Goal: Task Accomplishment & Management: Manage account settings

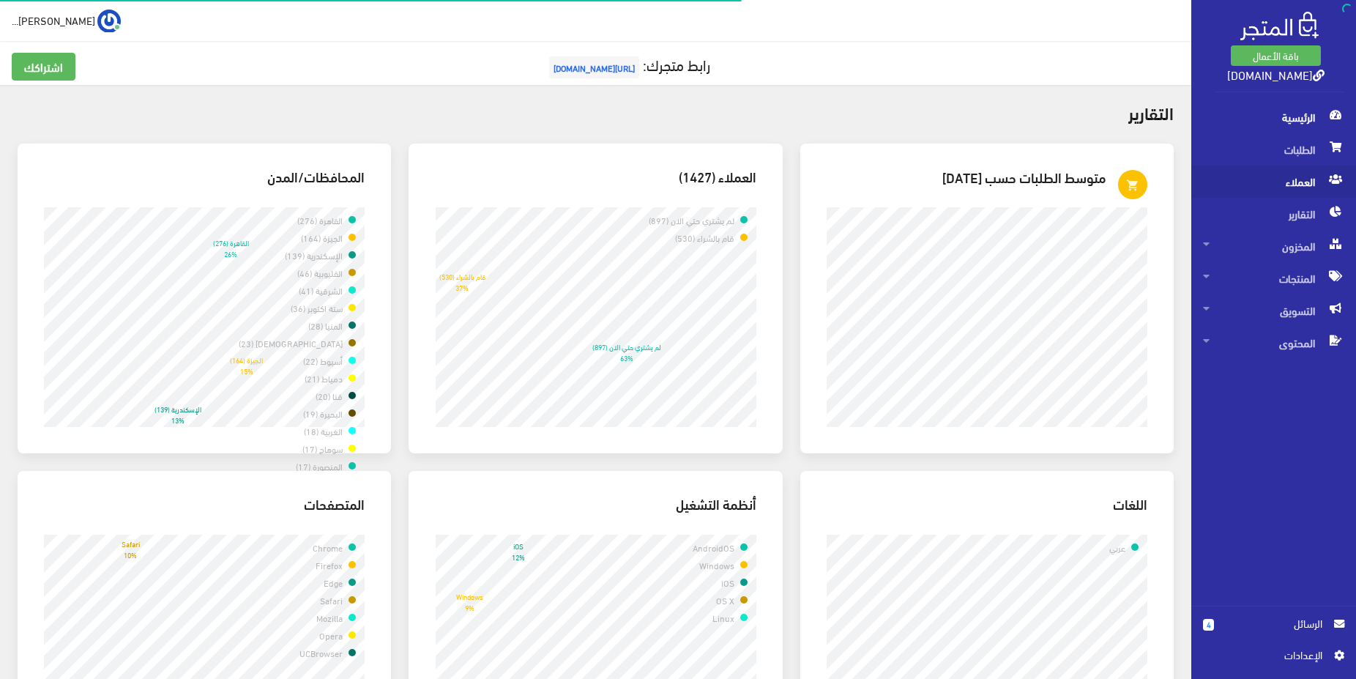
scroll to position [907, 0]
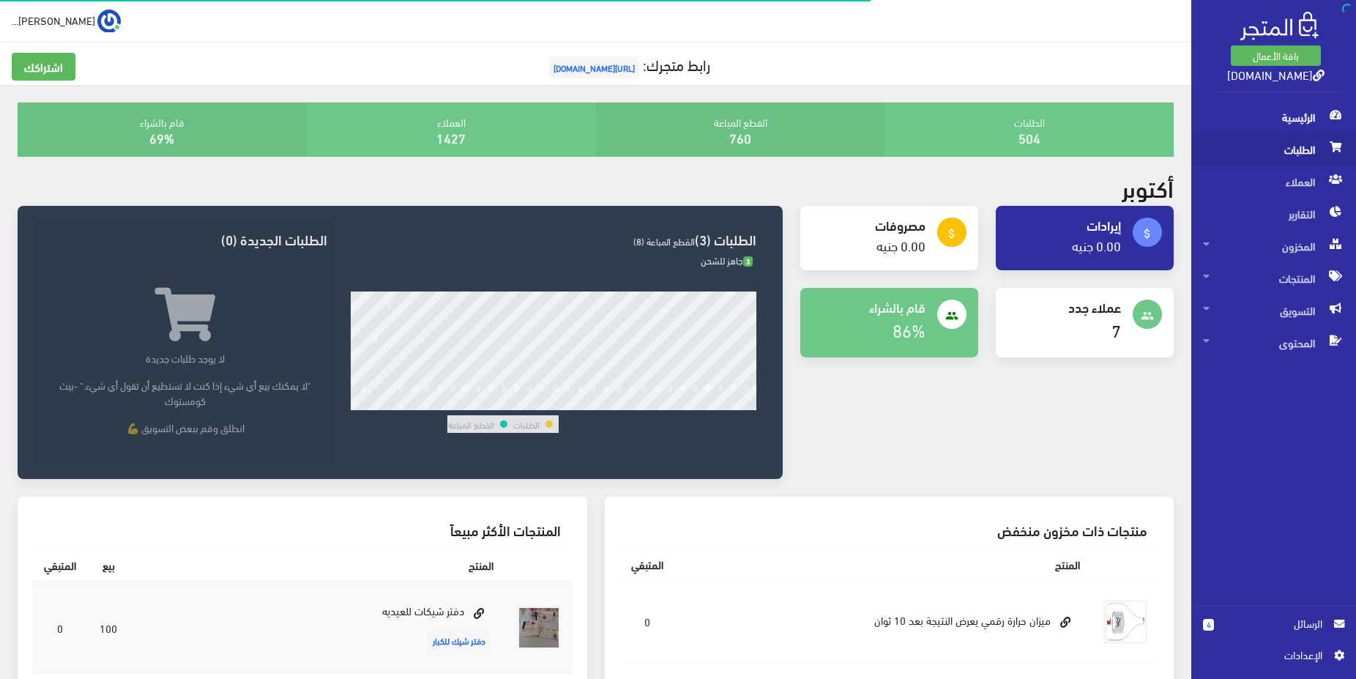
click at [1286, 152] on span "الطلبات" at bounding box center [1273, 149] width 141 height 32
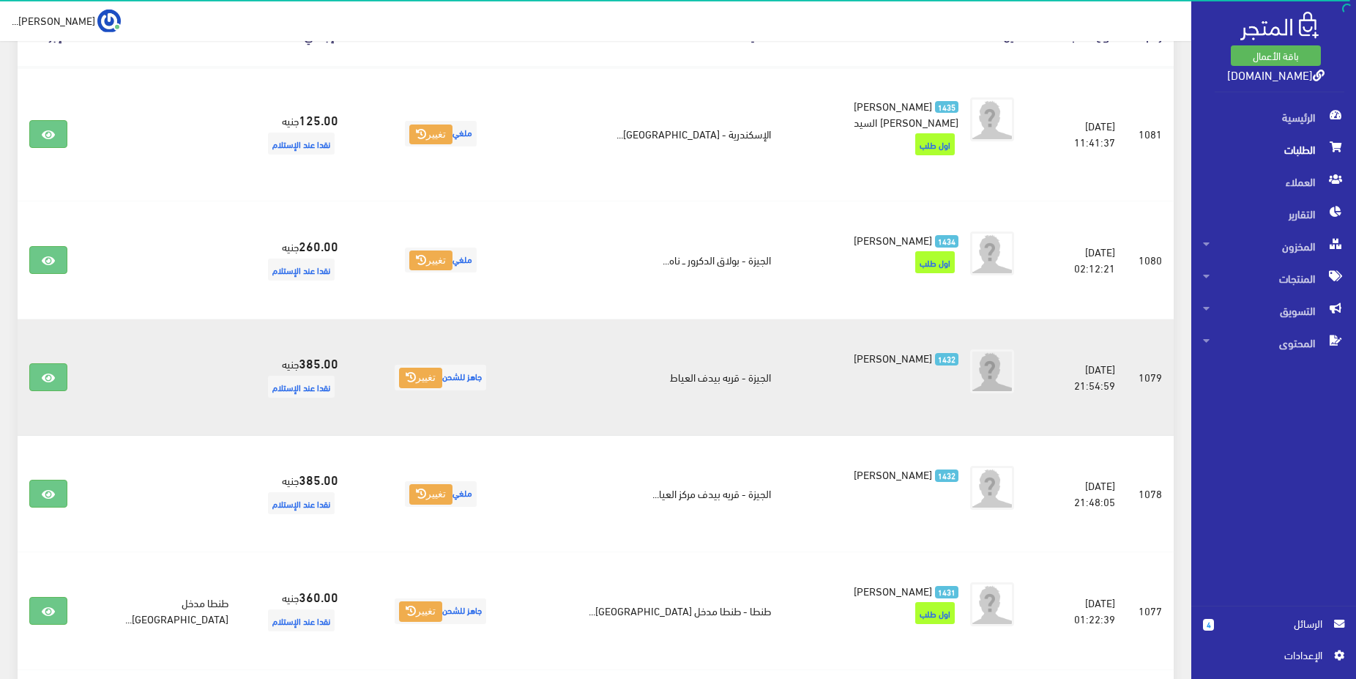
scroll to position [299, 0]
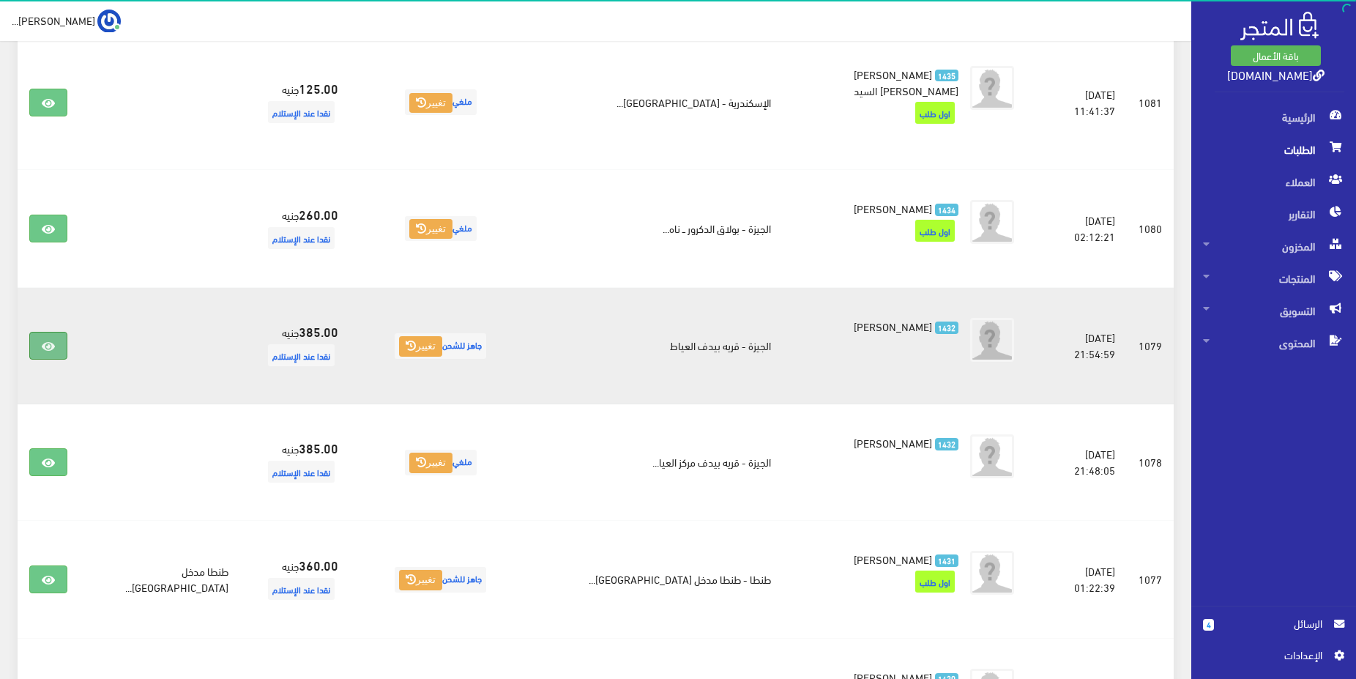
click at [48, 332] on link at bounding box center [48, 346] width 38 height 28
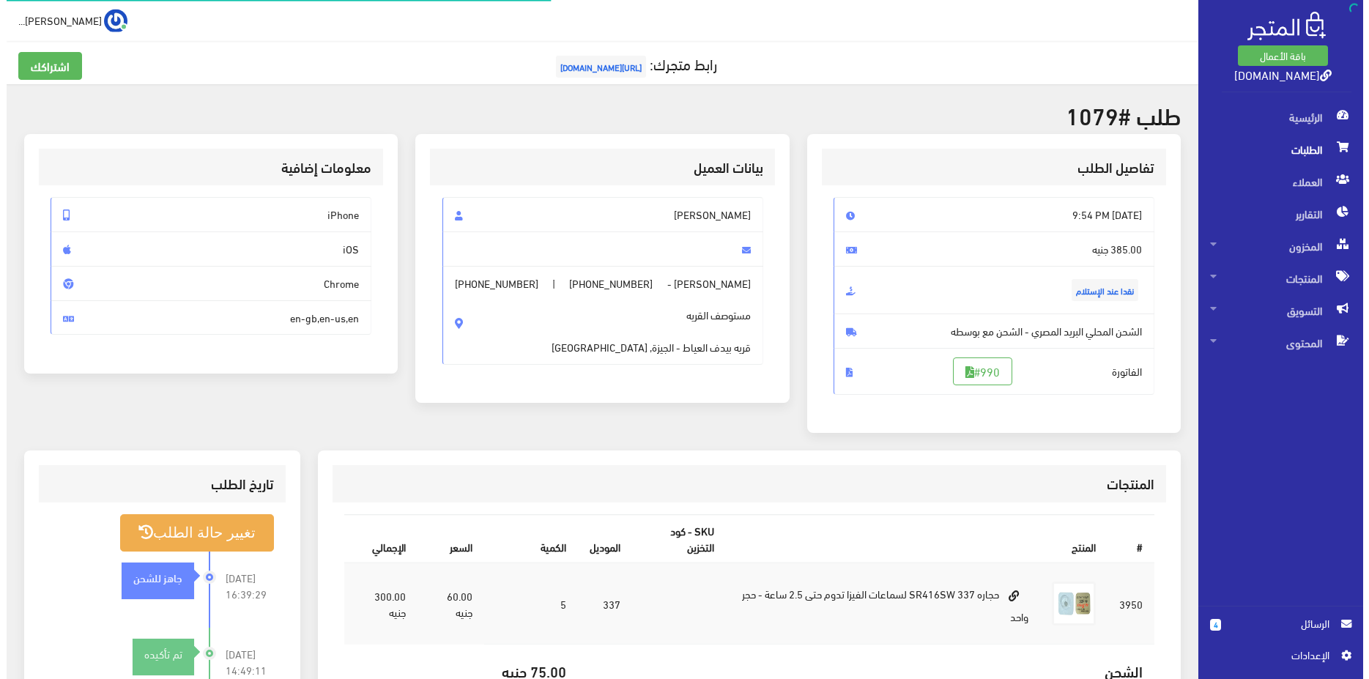
scroll to position [149, 0]
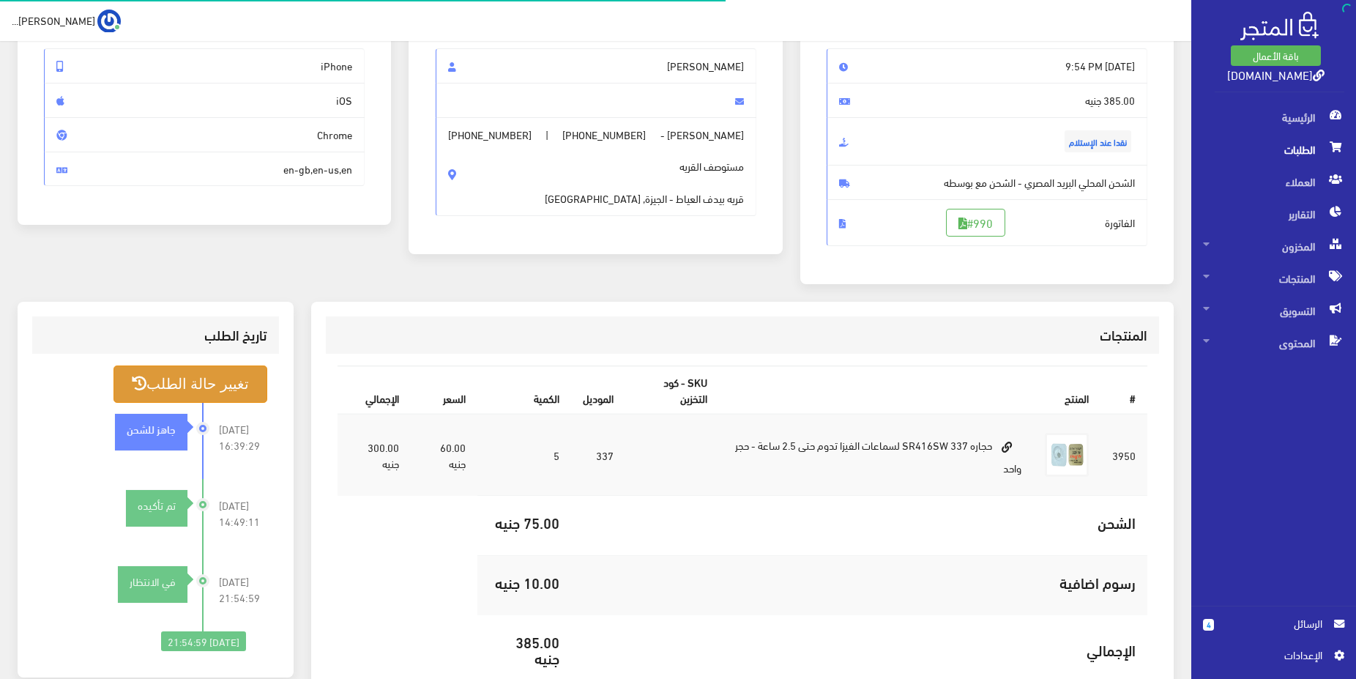
click at [238, 393] on button "تغيير حالة الطلب" at bounding box center [191, 383] width 154 height 37
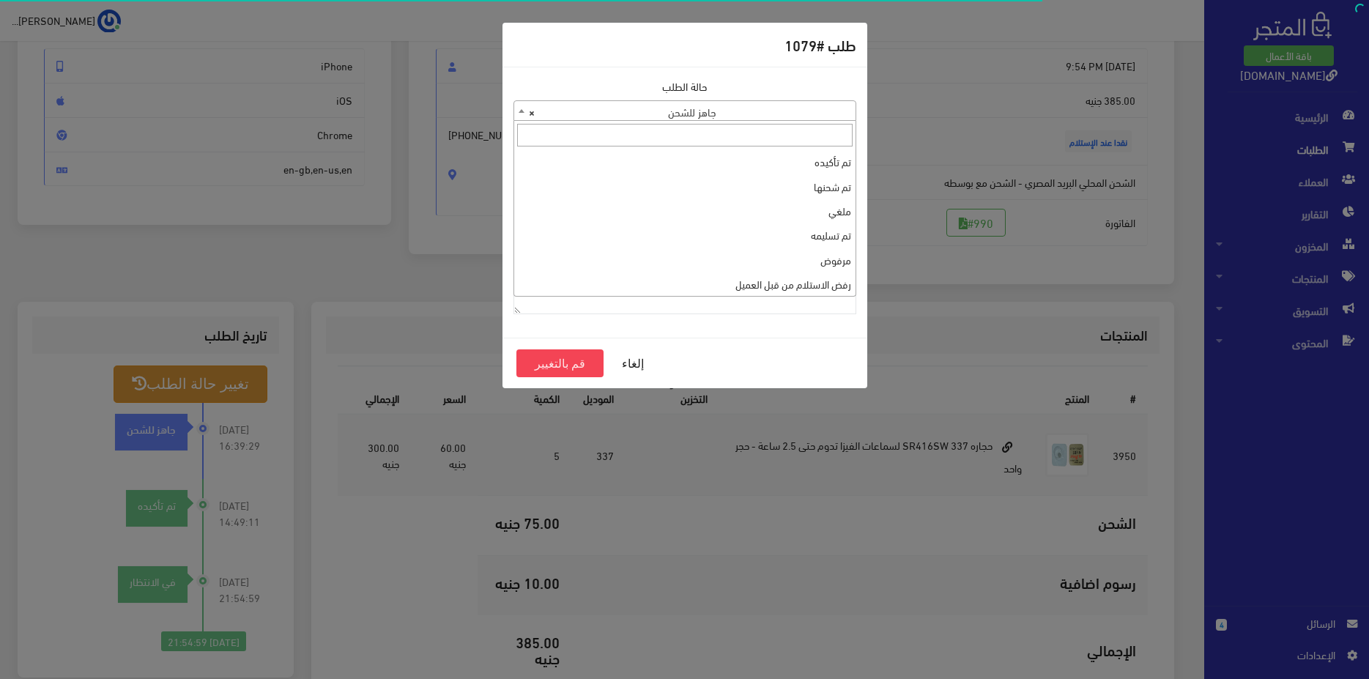
click at [690, 105] on span "× جاهز للشحن" at bounding box center [684, 111] width 341 height 21
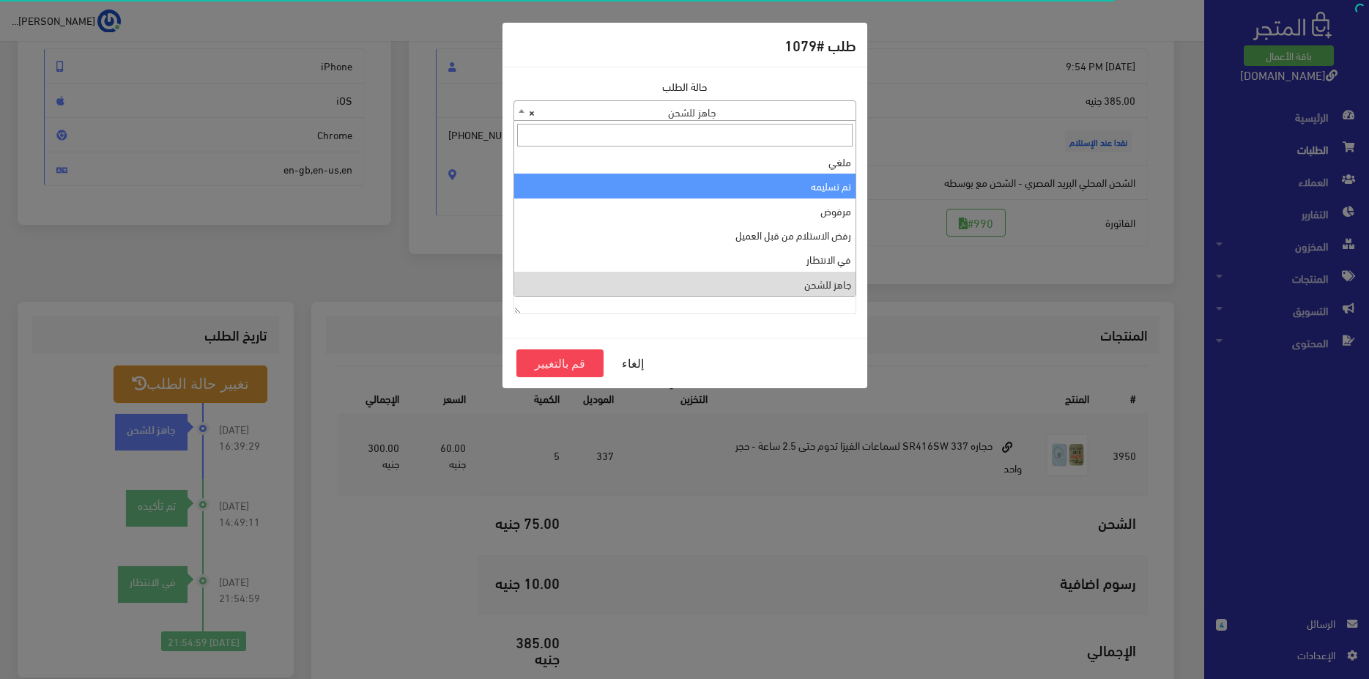
scroll to position [0, 0]
select select "2"
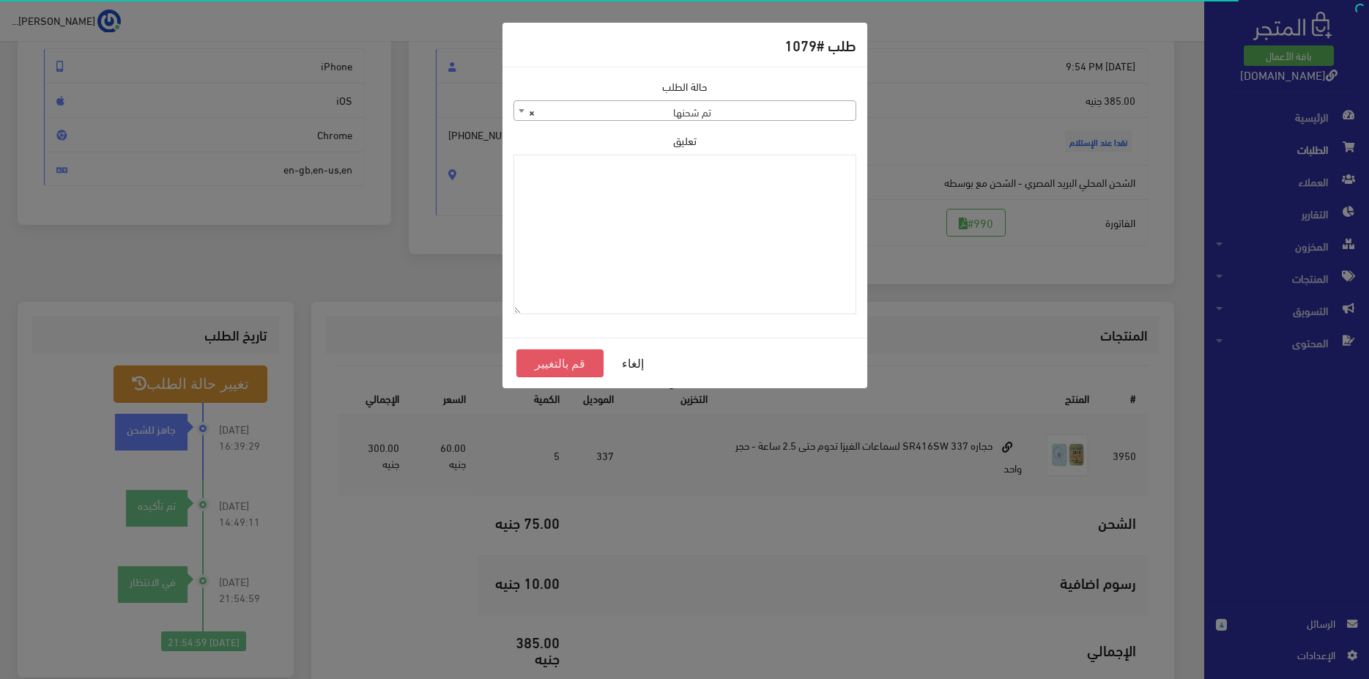
click at [591, 351] on button "قم بالتغيير" at bounding box center [560, 363] width 88 height 28
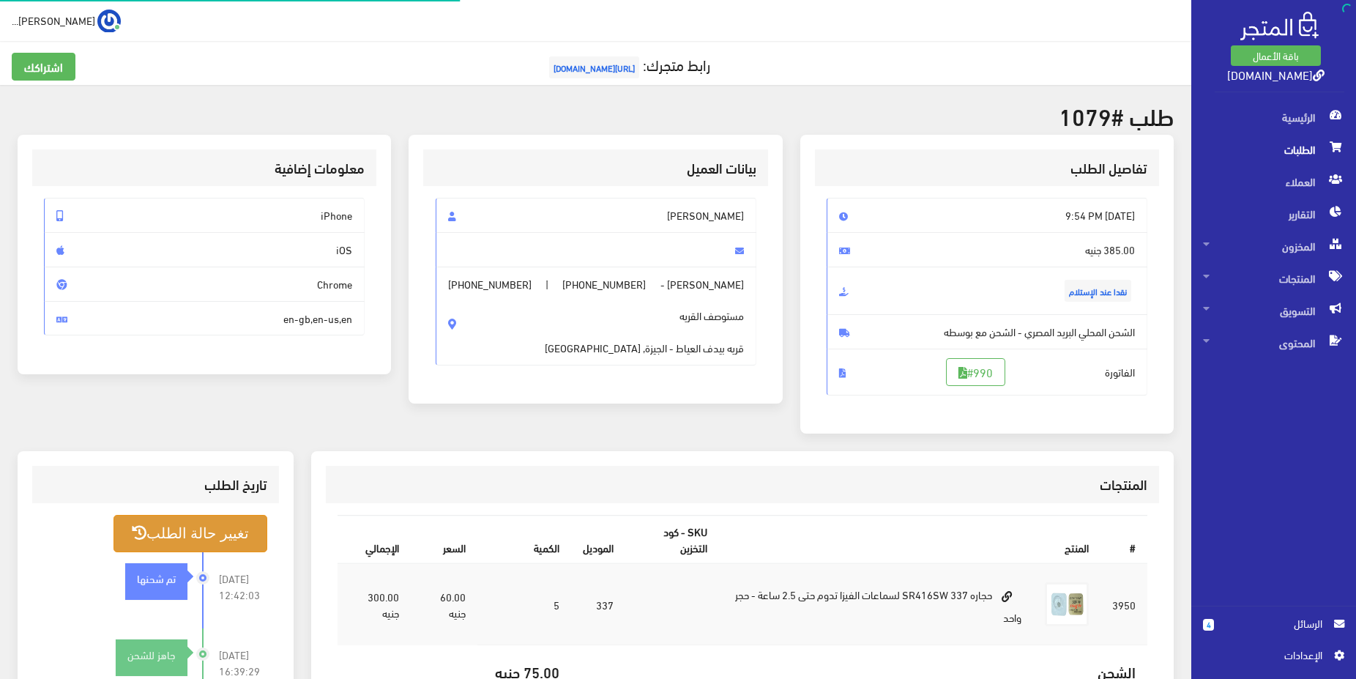
click at [218, 527] on button "تغيير حالة الطلب" at bounding box center [191, 533] width 154 height 37
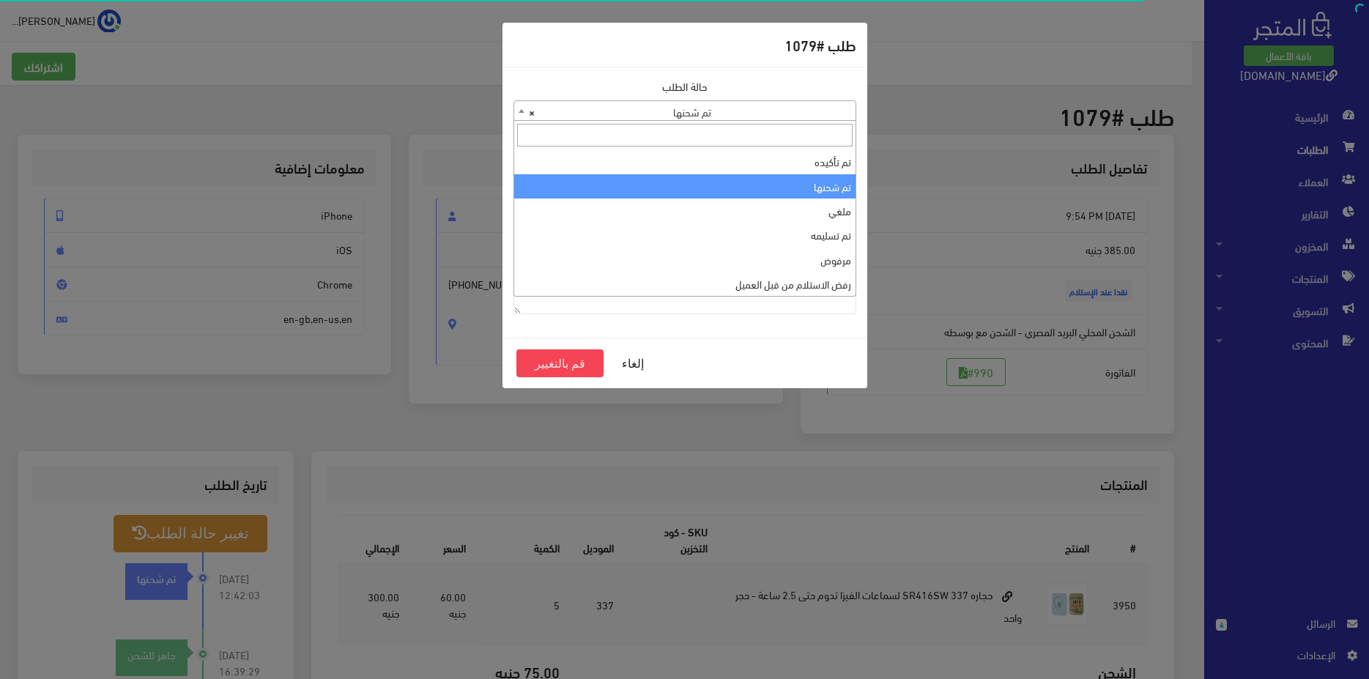
click at [704, 115] on span "× تم شحنها" at bounding box center [684, 111] width 341 height 21
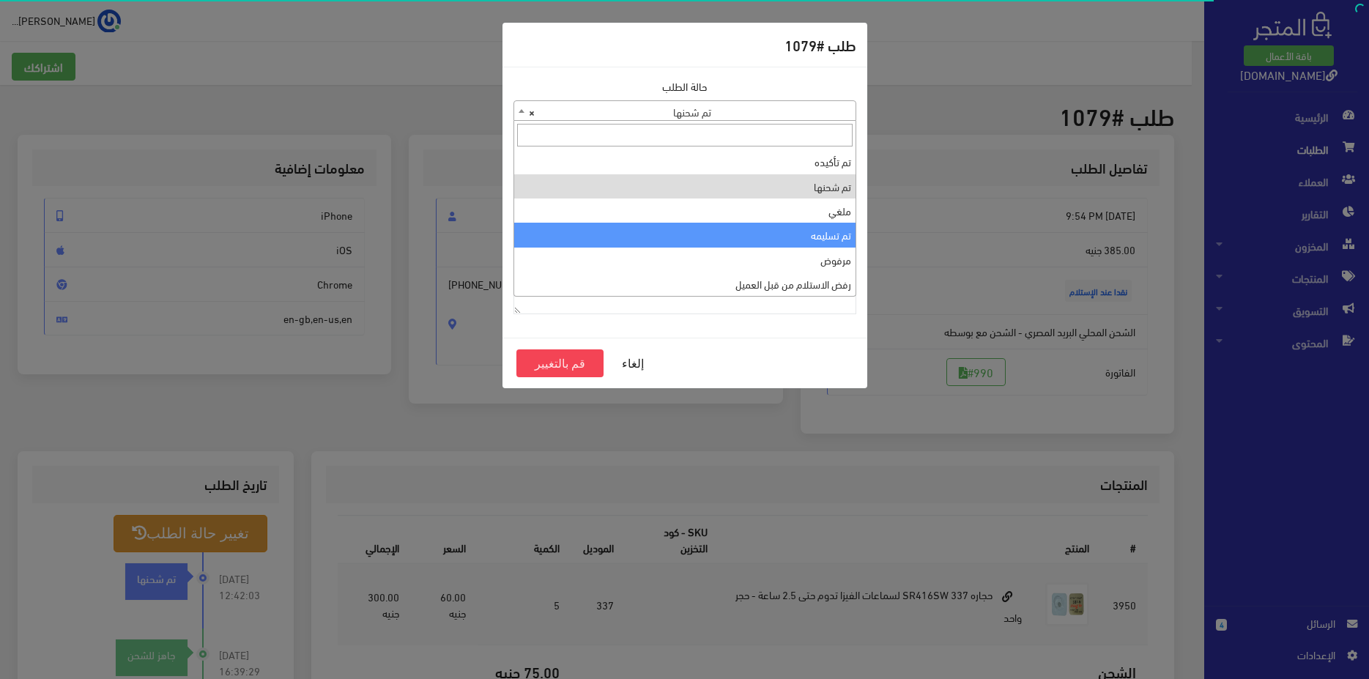
select select "4"
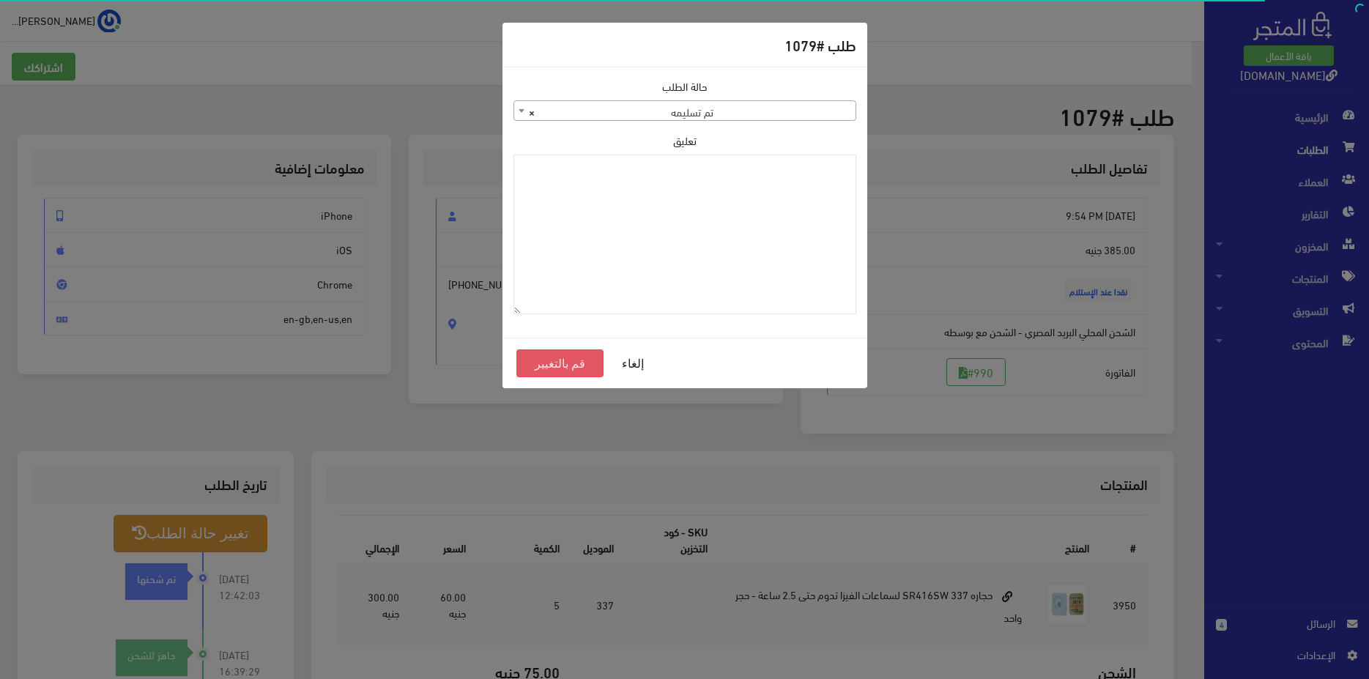
click at [540, 366] on button "قم بالتغيير" at bounding box center [560, 363] width 88 height 28
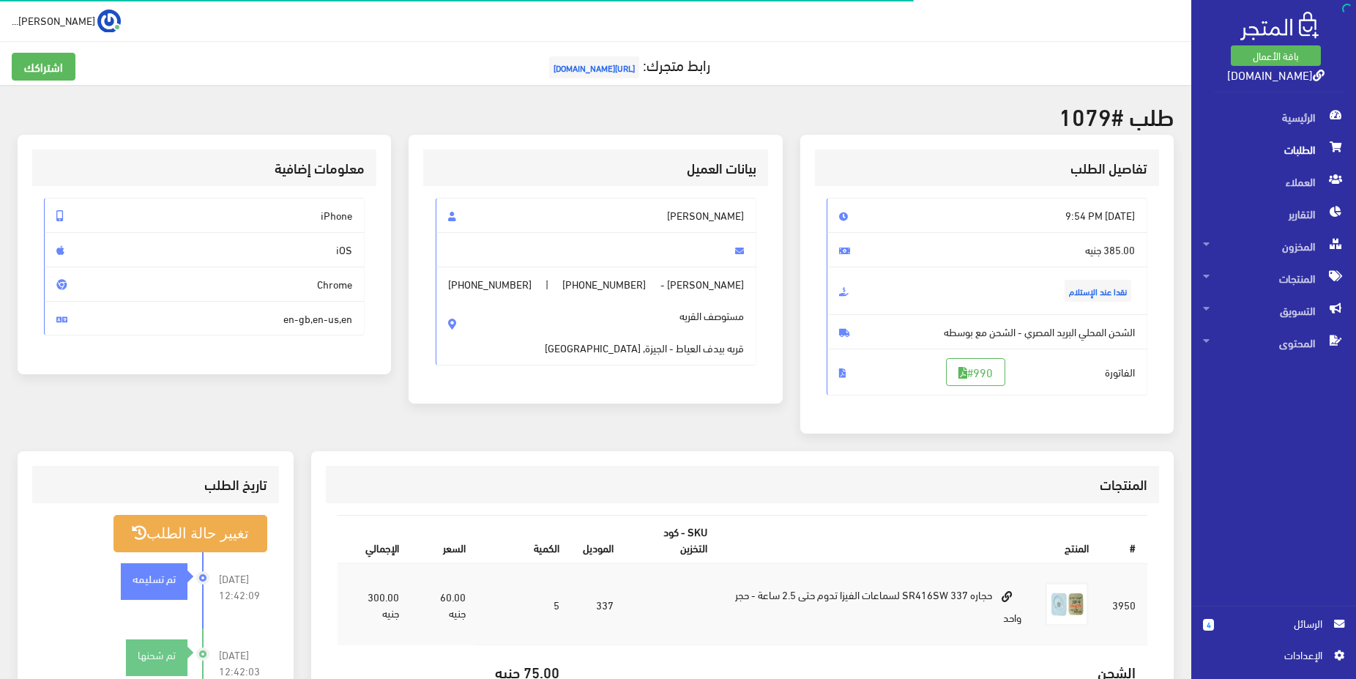
click at [1290, 144] on span "الطلبات" at bounding box center [1273, 149] width 141 height 32
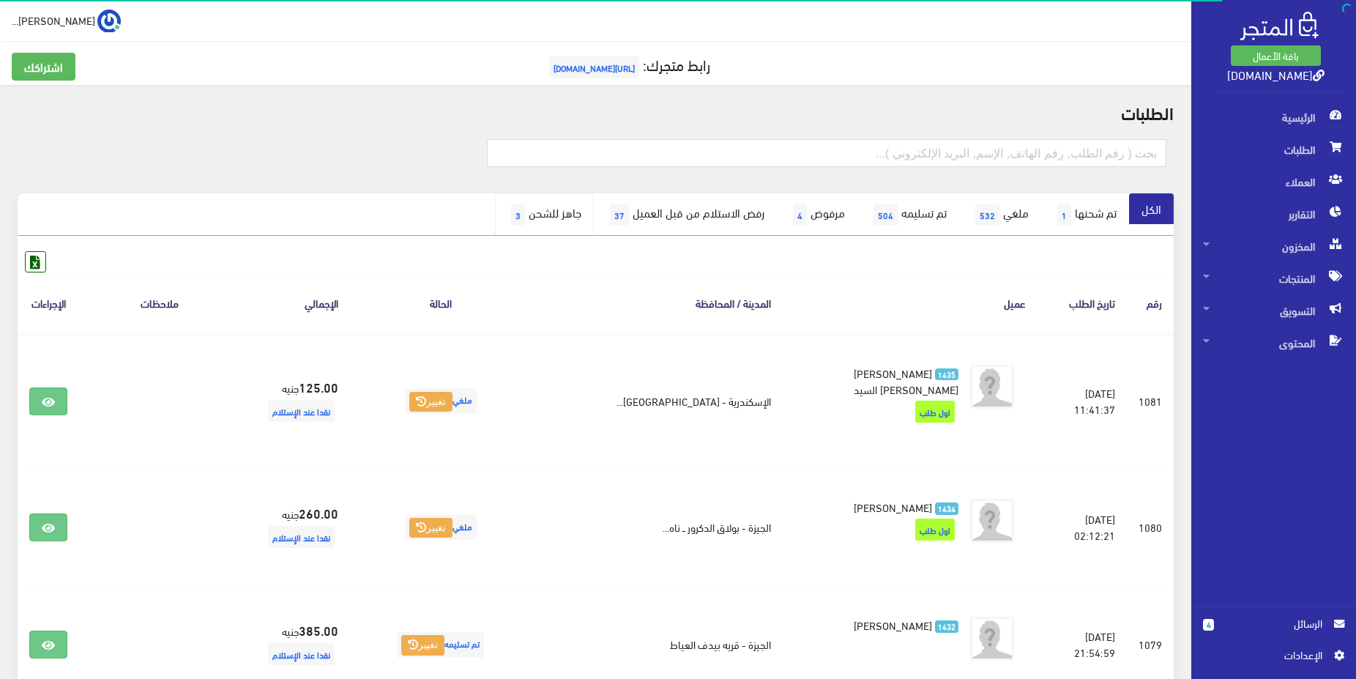
click at [507, 222] on link "جاهز للشحن 3" at bounding box center [544, 214] width 99 height 42
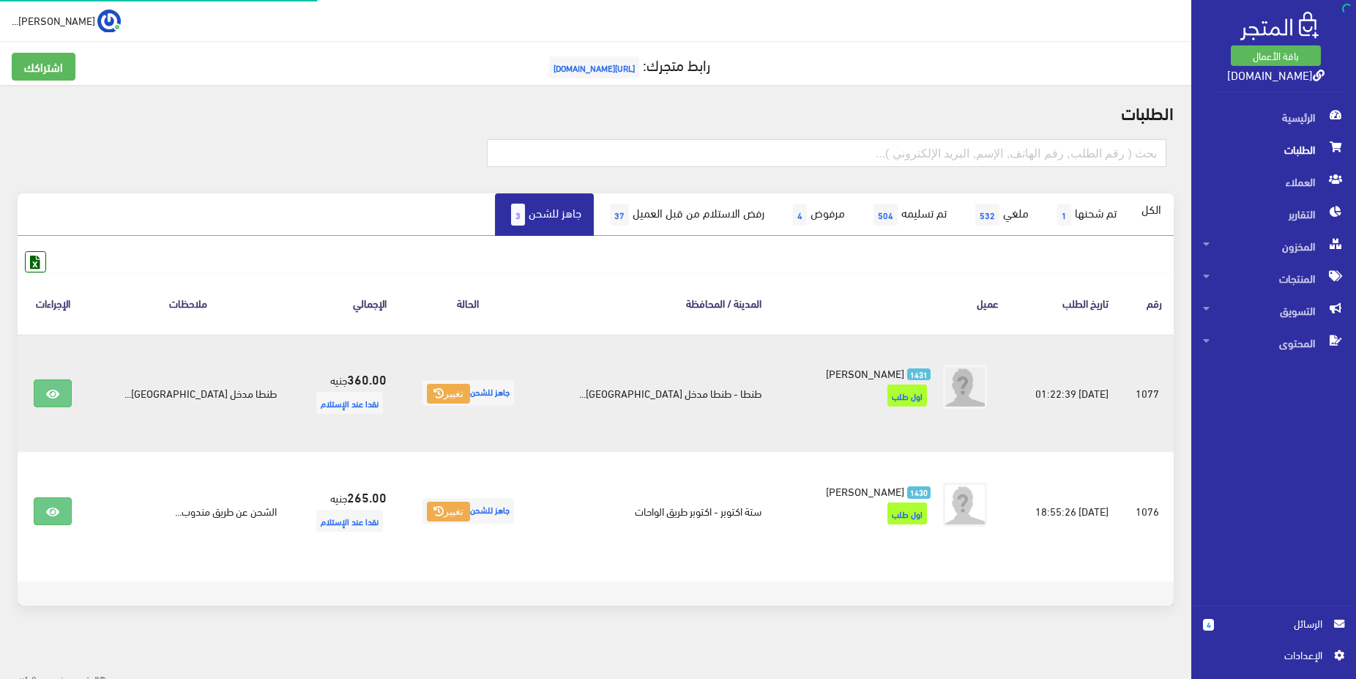
scroll to position [10, 0]
